Goal: Information Seeking & Learning: Learn about a topic

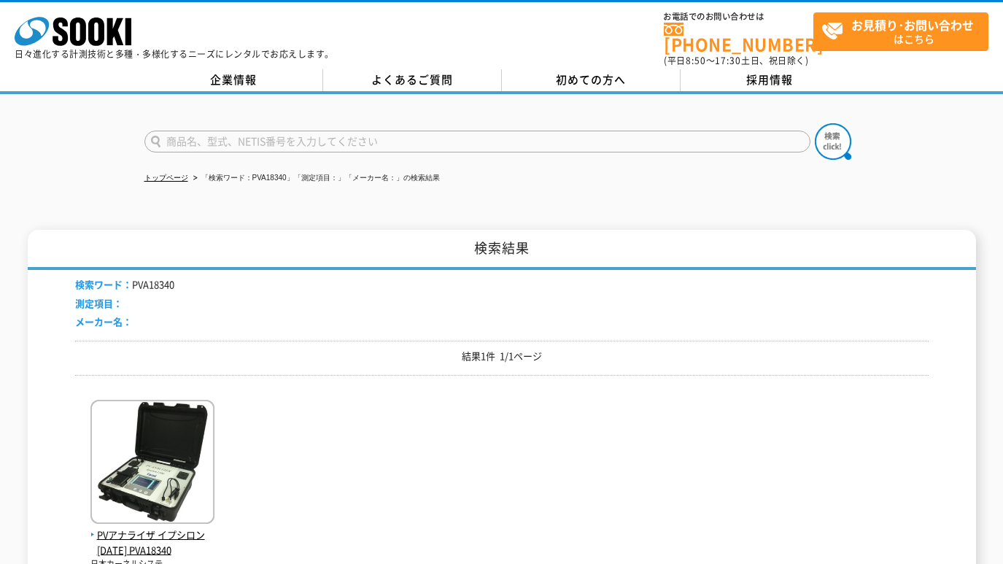
click at [236, 131] on input "text" at bounding box center [477, 142] width 666 height 22
paste input "RTR-"
type input "RTR"
click at [815, 123] on button at bounding box center [833, 141] width 36 height 36
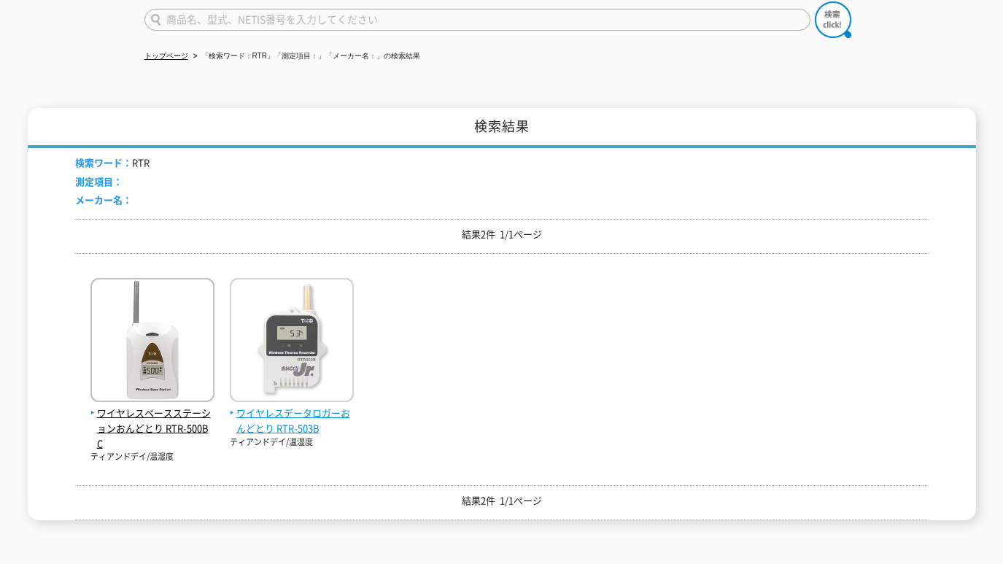
click at [281, 414] on span "ワイヤレスデータロガーおんどとり RTR-503B" at bounding box center [292, 421] width 124 height 31
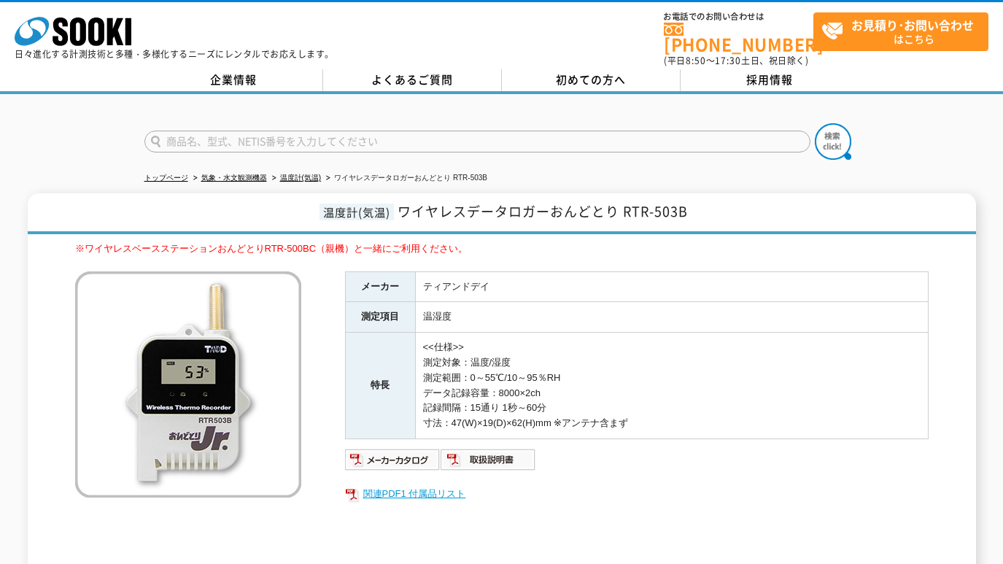
click at [434, 484] on link "関連PDF1 付属品リスト" at bounding box center [637, 493] width 584 height 19
click at [55, 133] on div at bounding box center [501, 129] width 1003 height 70
click at [82, 120] on div at bounding box center [501, 129] width 1003 height 70
click at [240, 133] on input "text" at bounding box center [477, 142] width 666 height 22
type input "SOK"
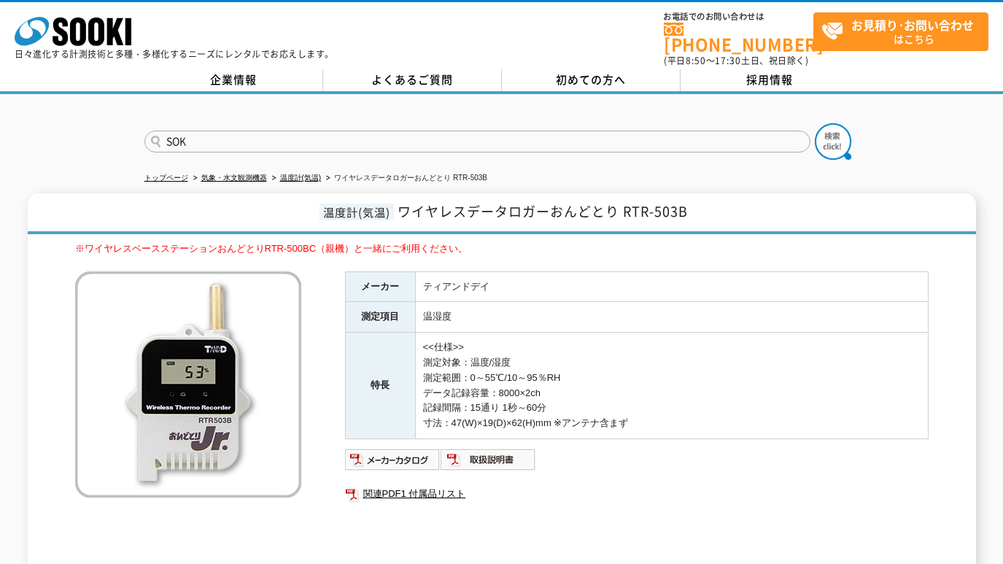
click at [815, 123] on button at bounding box center [833, 141] width 36 height 36
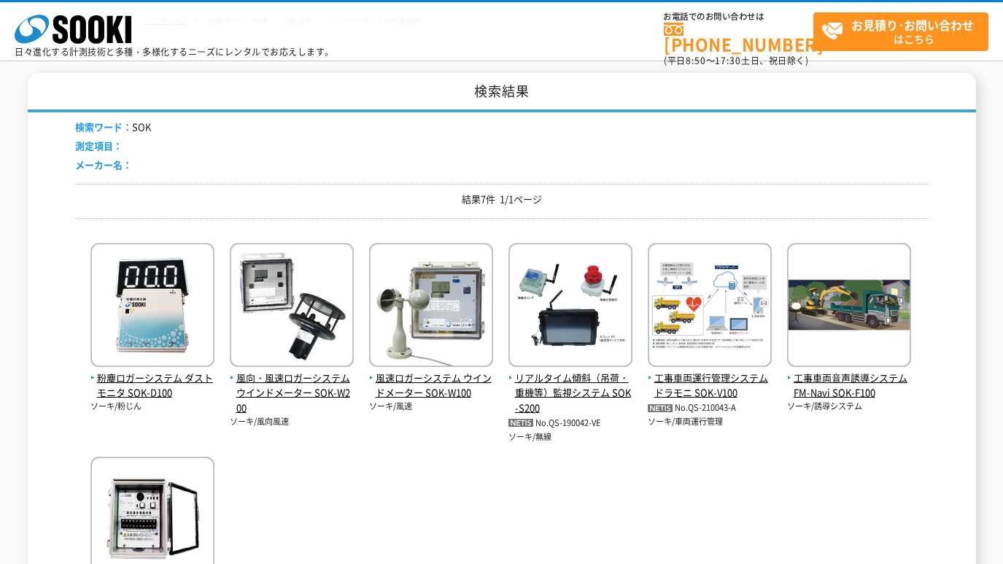
scroll to position [122, 0]
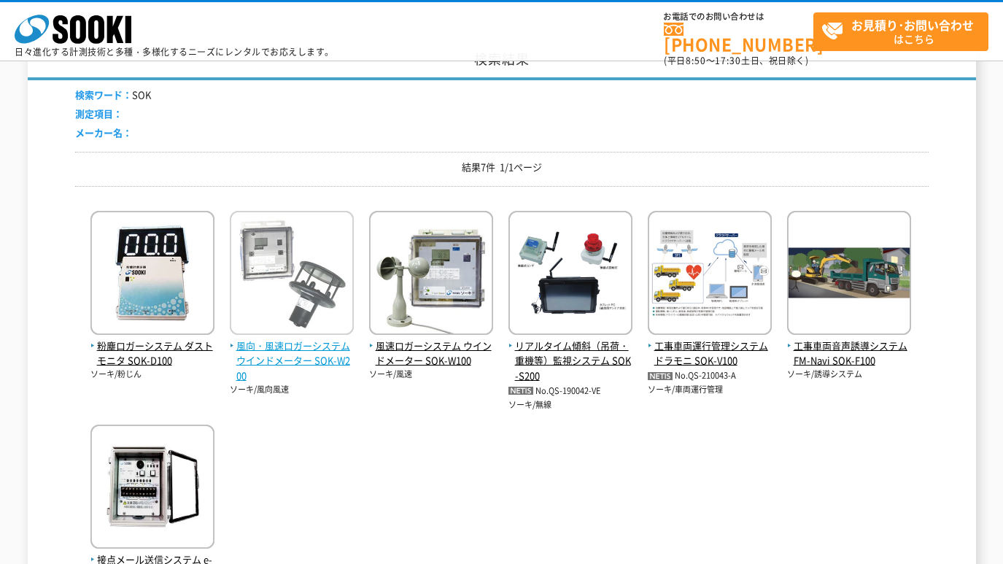
click at [322, 360] on span "風向・風速ロガーシステム ウインドメーター SOK-W200" at bounding box center [292, 360] width 124 height 45
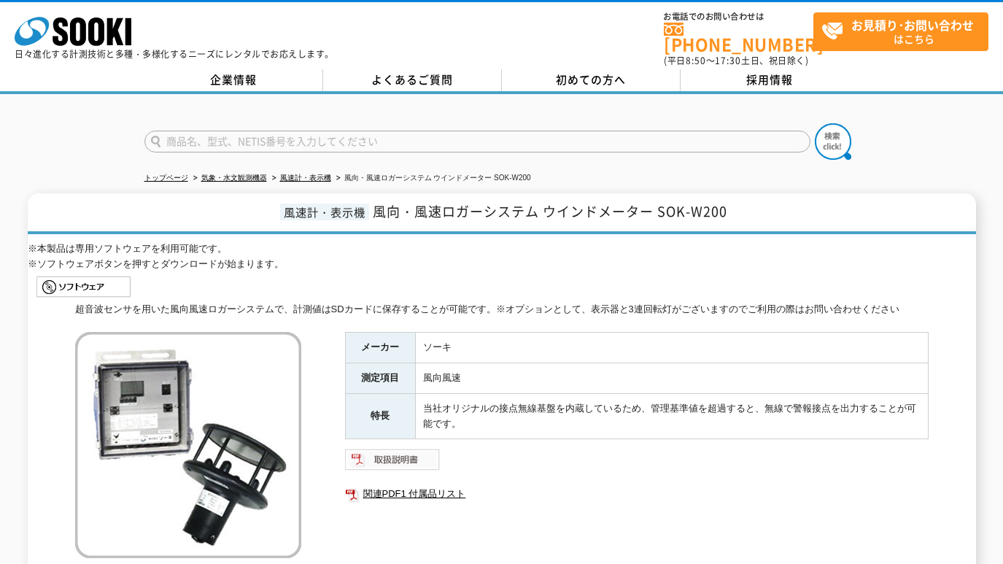
click at [418, 452] on img at bounding box center [393, 459] width 96 height 23
click at [419, 484] on link "関連PDF1 付属品リスト" at bounding box center [637, 493] width 584 height 19
drag, startPoint x: 659, startPoint y: 203, endPoint x: 750, endPoint y: 205, distance: 90.5
click at [750, 205] on h1 "風速計・表示機 風向・風速ロガーシステム ウインドメーター SOK-W200" at bounding box center [502, 213] width 948 height 41
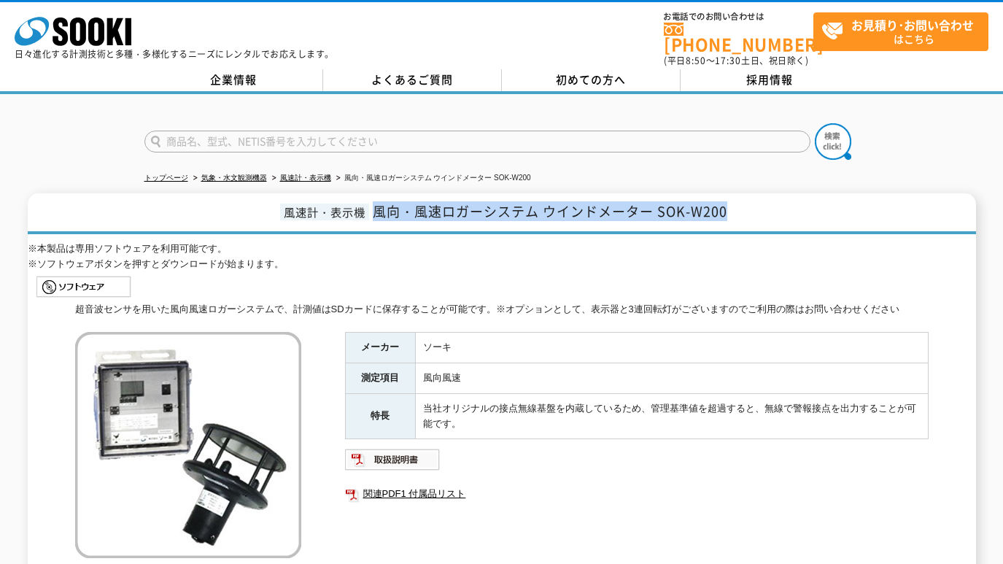
drag, startPoint x: 376, startPoint y: 200, endPoint x: 755, endPoint y: 212, distance: 378.8
click at [755, 212] on h1 "風速計・表示機 風向・風速ロガーシステム ウインドメーター SOK-W200" at bounding box center [502, 213] width 948 height 41
copy span "風向・風速ロガーシステム ウインドメーター SOK-W200"
